Goal: Find specific page/section: Find specific page/section

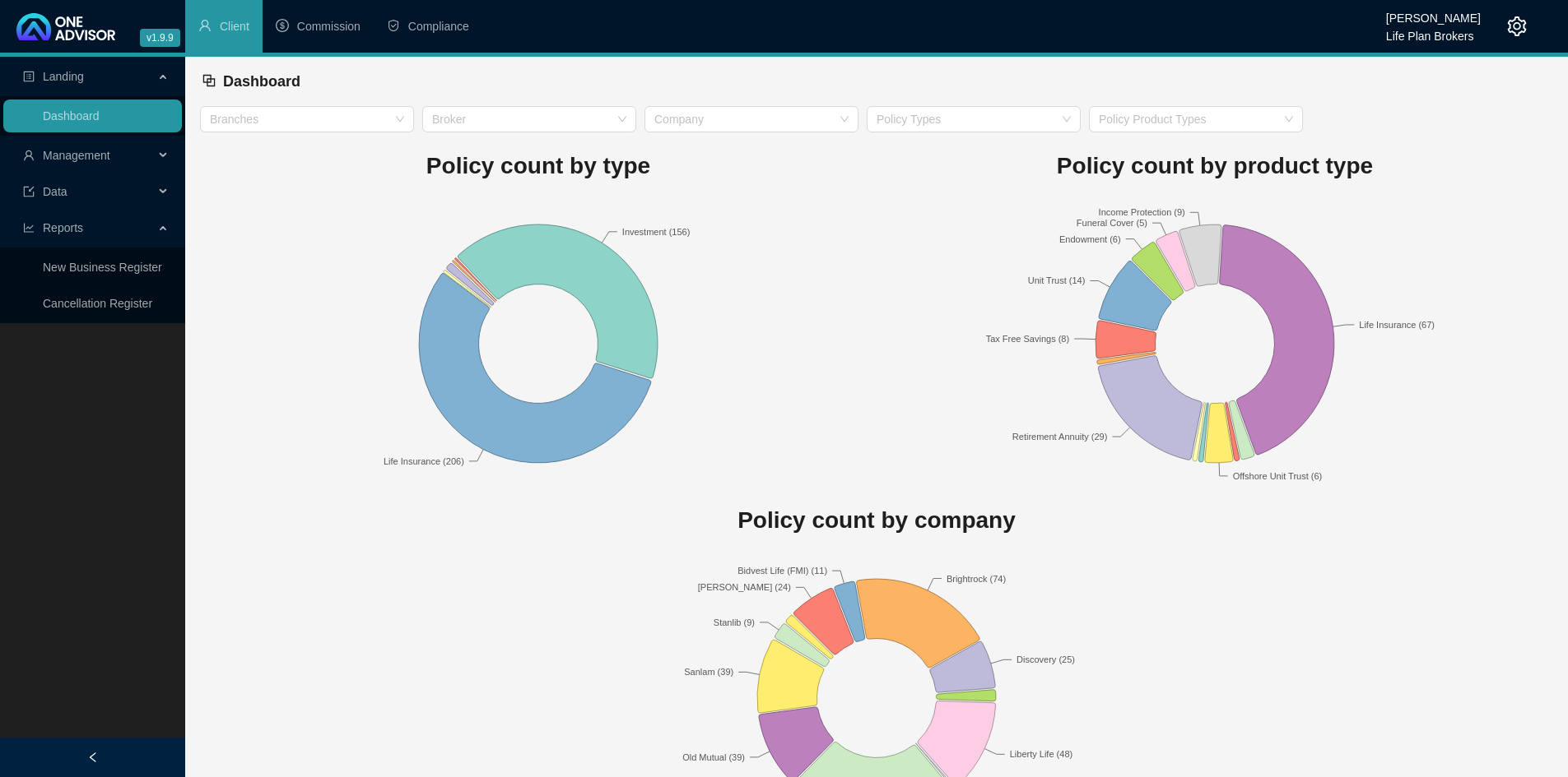
click at [158, 156] on div "Management" at bounding box center [92, 155] width 179 height 33
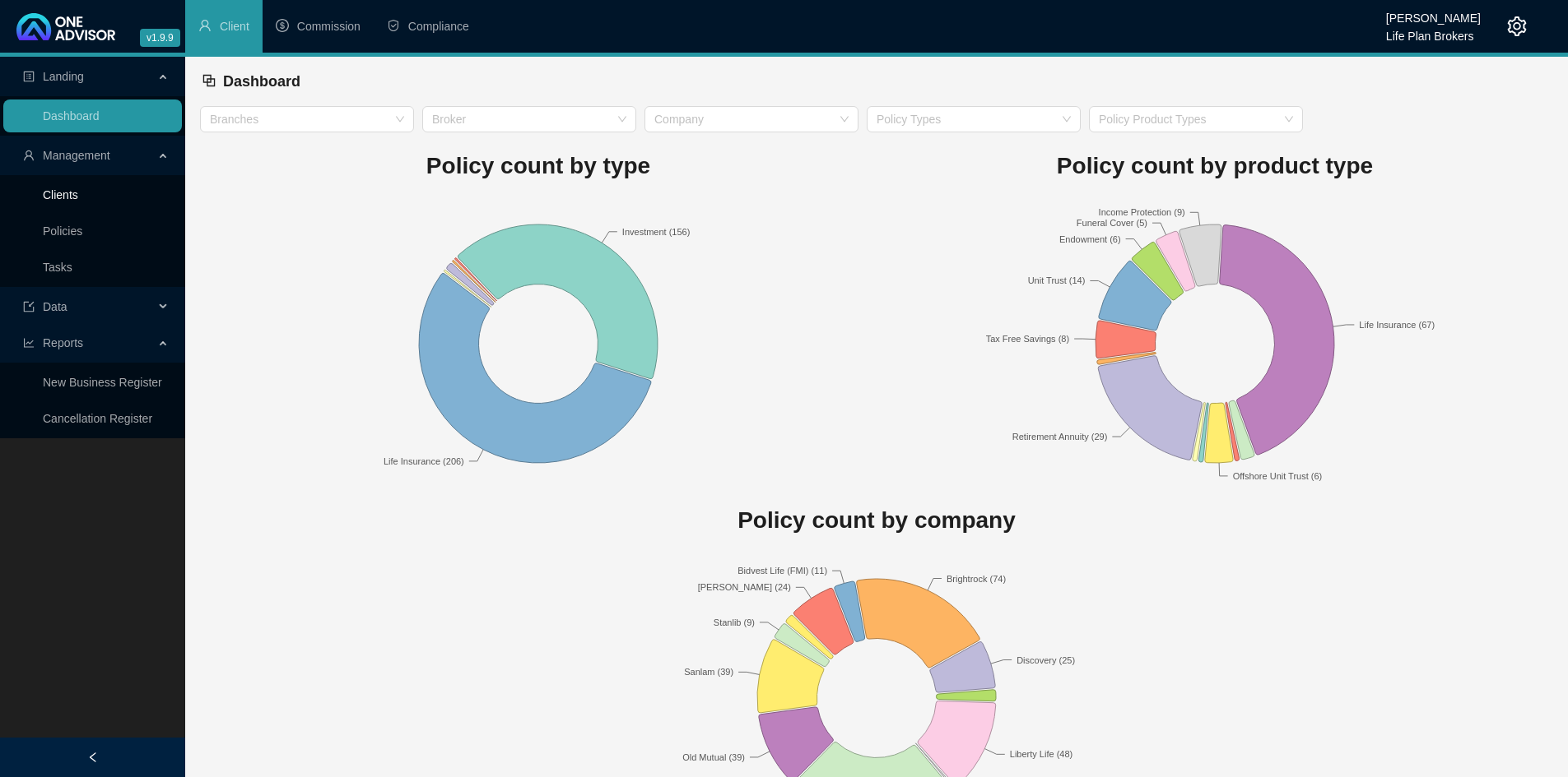
click at [78, 201] on link "Clients" at bounding box center [60, 195] width 35 height 13
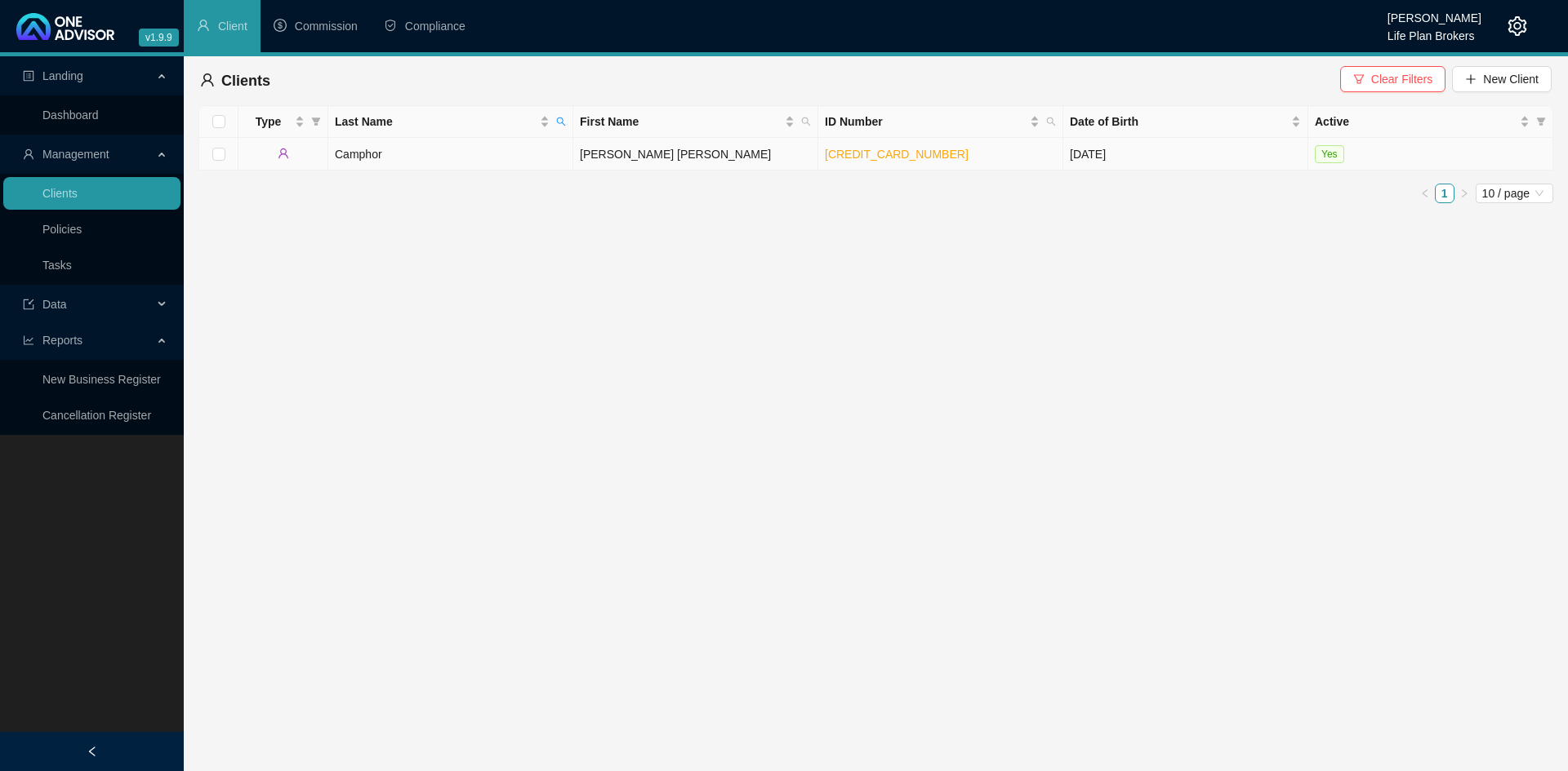
click at [621, 155] on td "[PERSON_NAME] [PERSON_NAME]" at bounding box center [696, 154] width 245 height 33
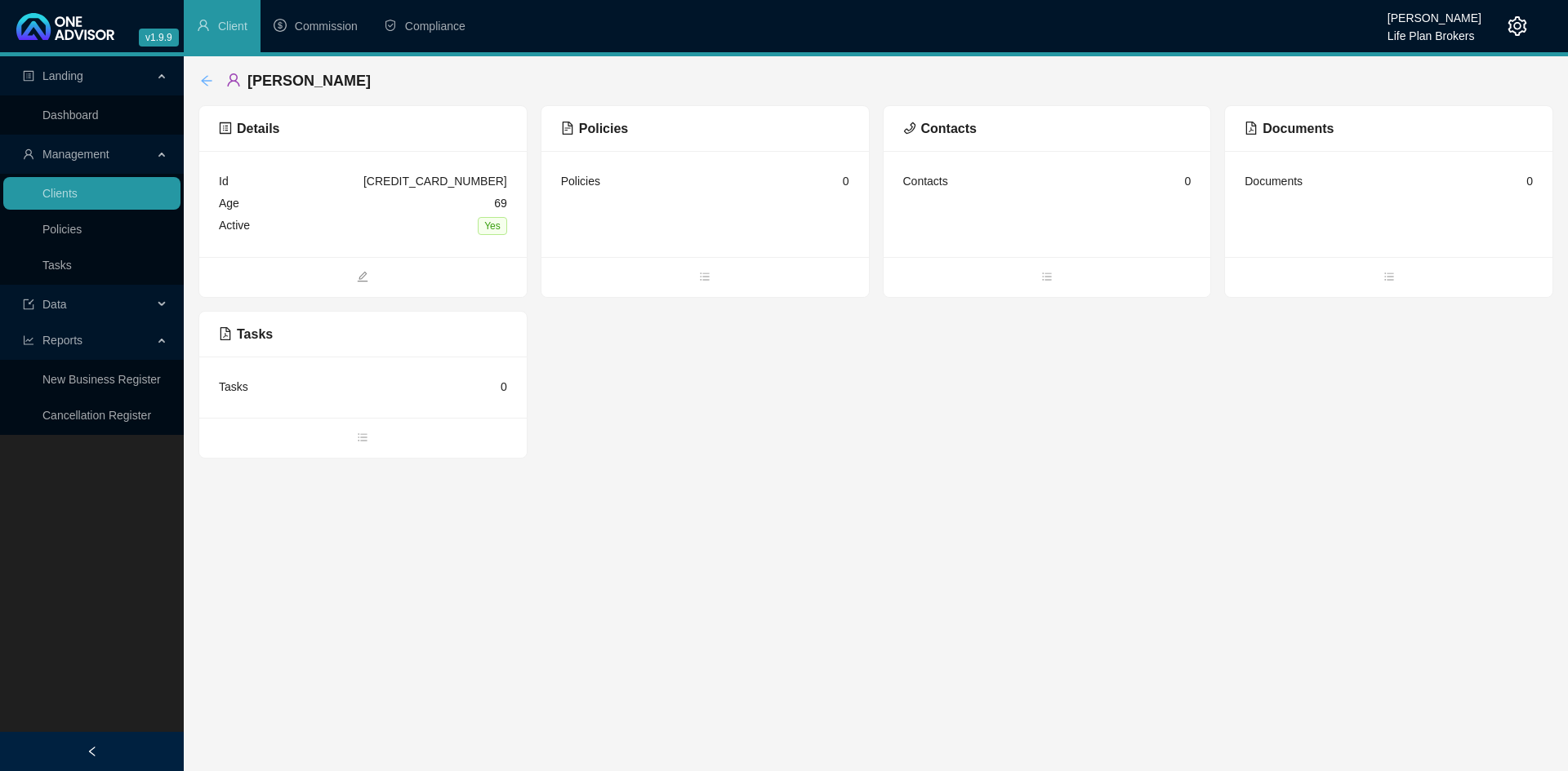
click at [206, 79] on icon "arrow-left" at bounding box center [206, 81] width 13 height 13
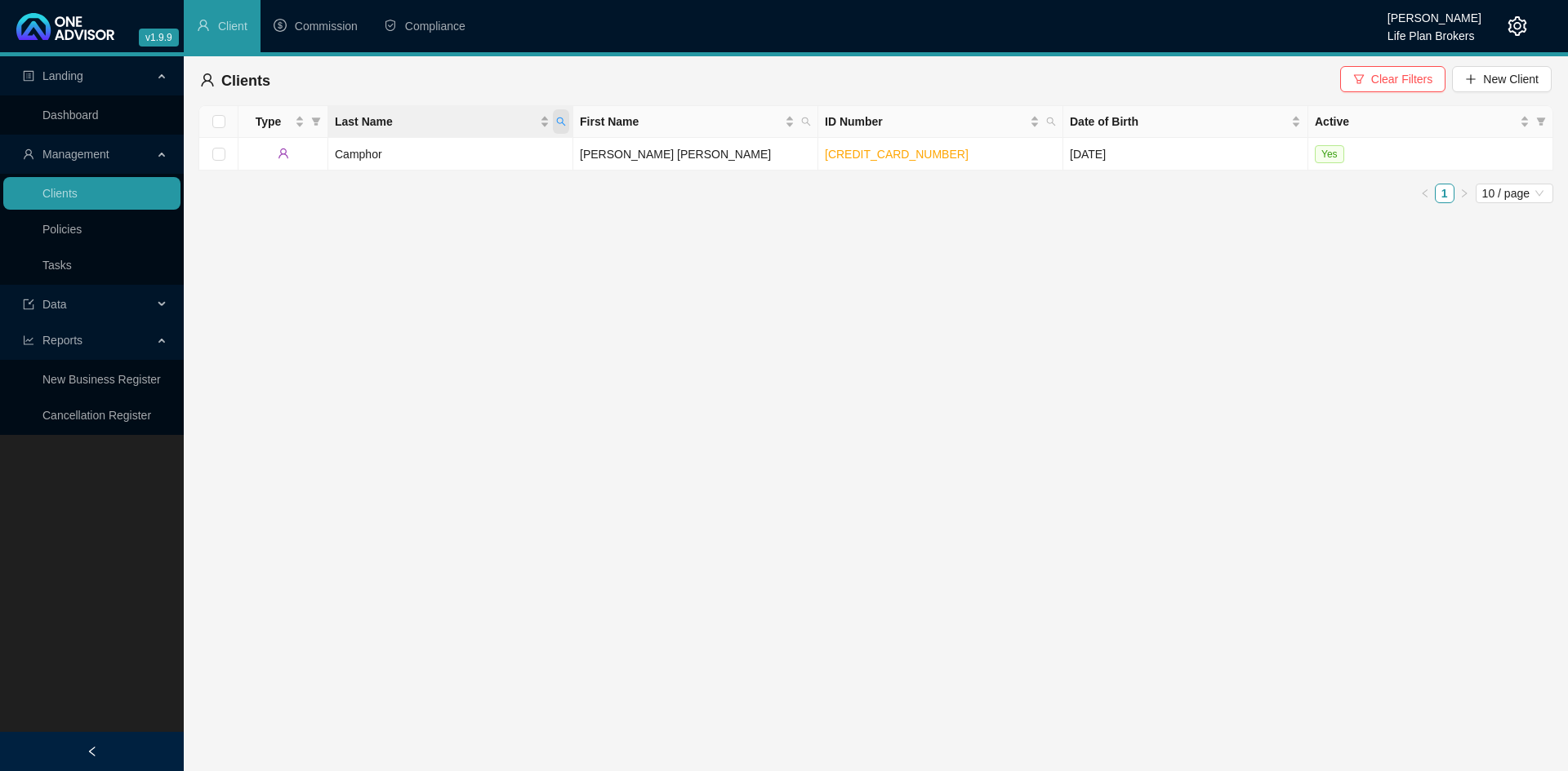
click at [564, 119] on icon "search" at bounding box center [561, 122] width 9 height 9
type input "[PERSON_NAME]"
click at [608, 185] on td "[PERSON_NAME]" at bounding box center [696, 187] width 245 height 33
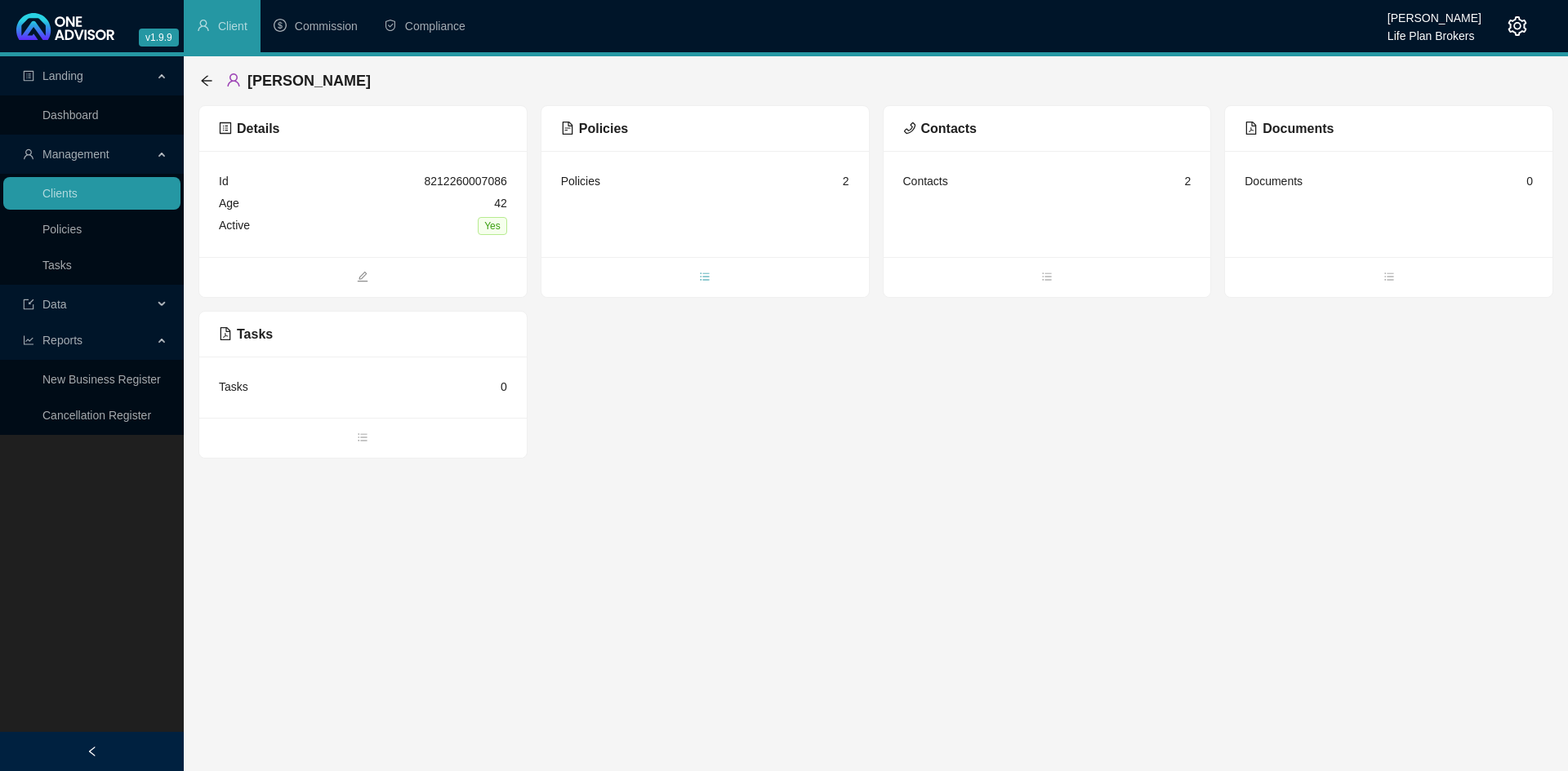
click at [705, 275] on icon "bars" at bounding box center [704, 276] width 11 height 11
